Goal: Task Accomplishment & Management: Manage account settings

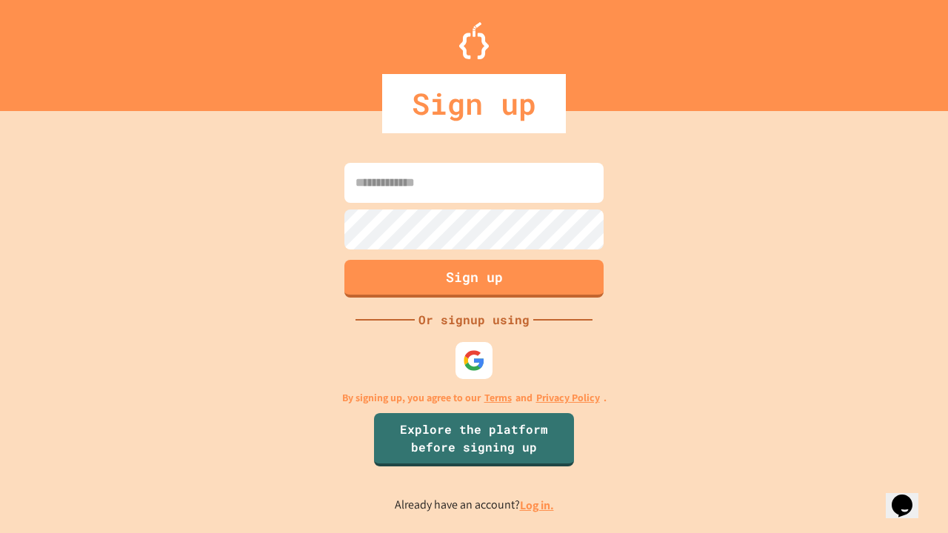
click at [538, 505] on link "Log in." at bounding box center [537, 506] width 34 height 16
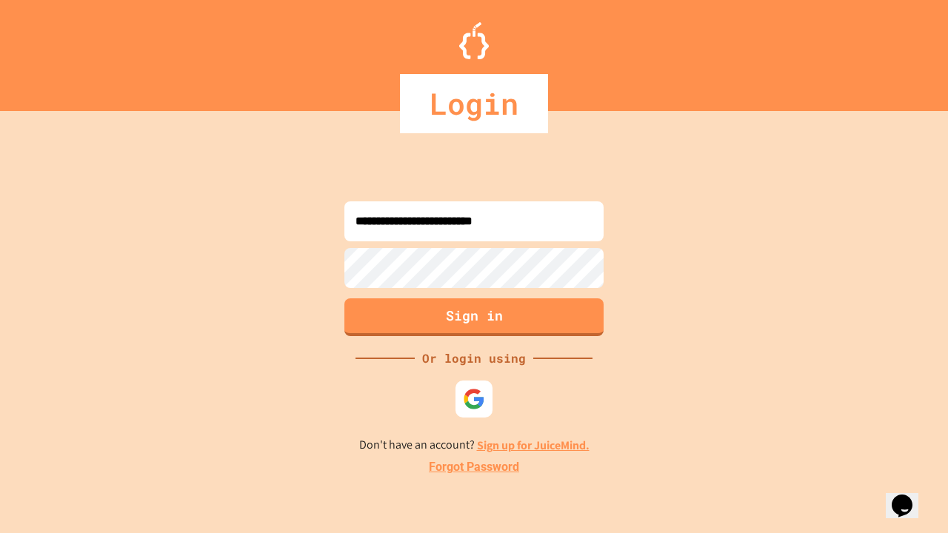
type input "**********"
